Goal: Obtain resource: Obtain resource

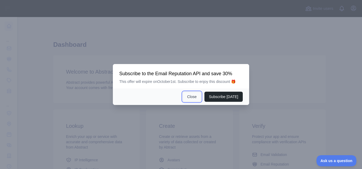
click at [189, 99] on button "Close" at bounding box center [192, 97] width 19 height 10
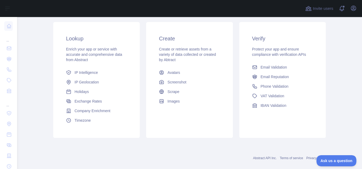
scroll to position [89, 0]
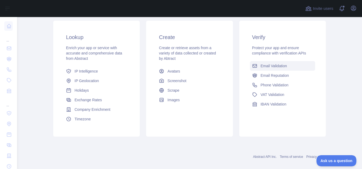
click at [262, 68] on span "Email Validation" at bounding box center [274, 65] width 26 height 5
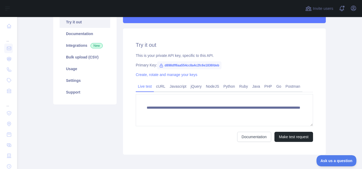
scroll to position [83, 0]
drag, startPoint x: 217, startPoint y: 66, endPoint x: 162, endPoint y: 66, distance: 54.9
click at [162, 66] on span "d898dff6aa554cc8a4c2fc6e1836fdeb" at bounding box center [189, 66] width 64 height 8
copy span "d898dff6aa554cc8a4c2fc6e1836fdeb"
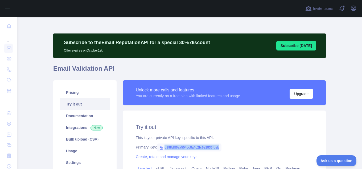
scroll to position [0, 0]
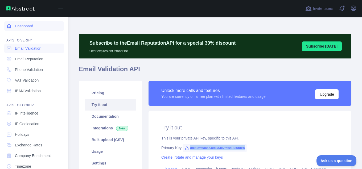
click at [11, 26] on icon at bounding box center [9, 26] width 4 height 4
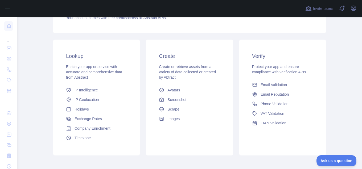
scroll to position [96, 0]
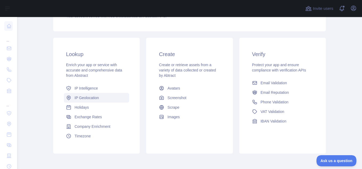
click at [87, 99] on span "IP Geolocation" at bounding box center [87, 97] width 25 height 5
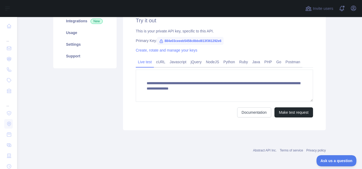
scroll to position [96, 0]
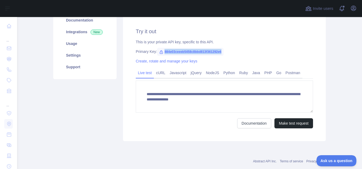
drag, startPoint x: 220, startPoint y: 52, endPoint x: 159, endPoint y: 53, distance: 60.2
click at [159, 53] on span "884e03ceeeb5458c8bbd813f361292e6" at bounding box center [190, 52] width 67 height 8
copy span "884e03ceeeb5458c8bbd813f361292e6"
